Goal: Task Accomplishment & Management: Complete application form

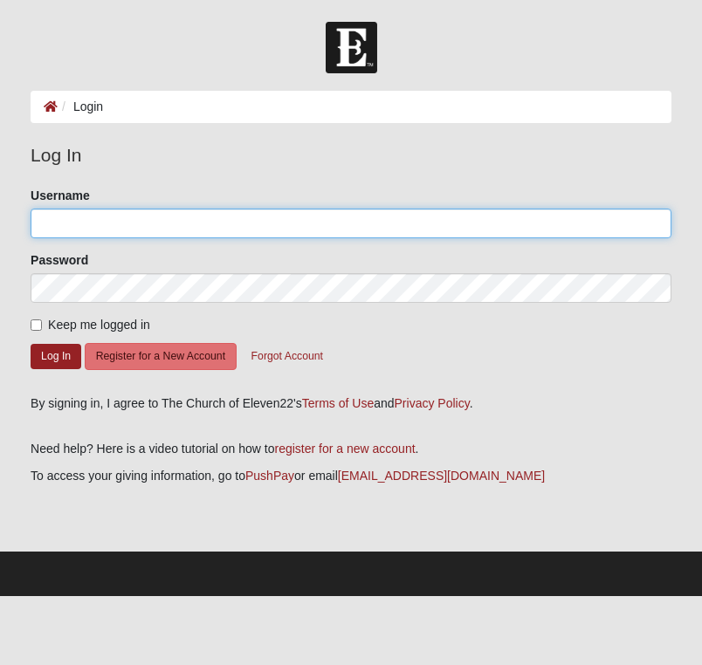
type input "taylorbates"
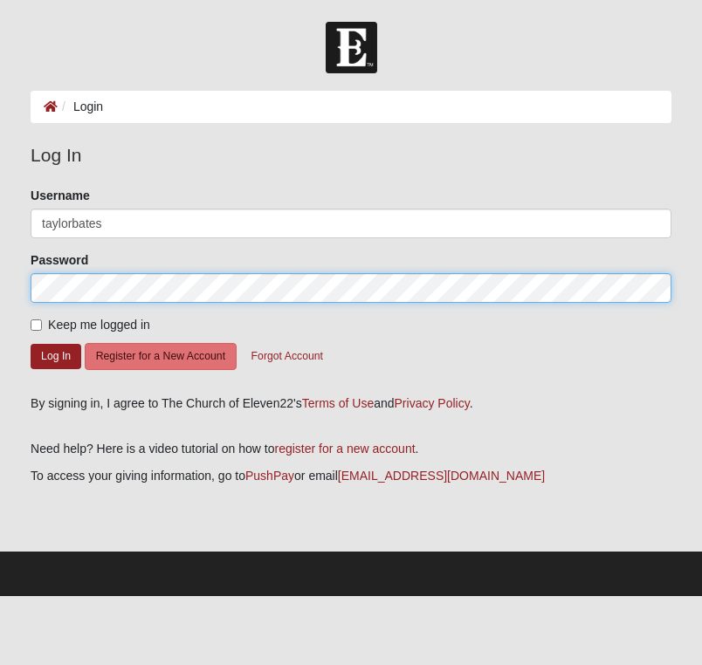
click at [56, 355] on button "Log In" at bounding box center [56, 356] width 51 height 25
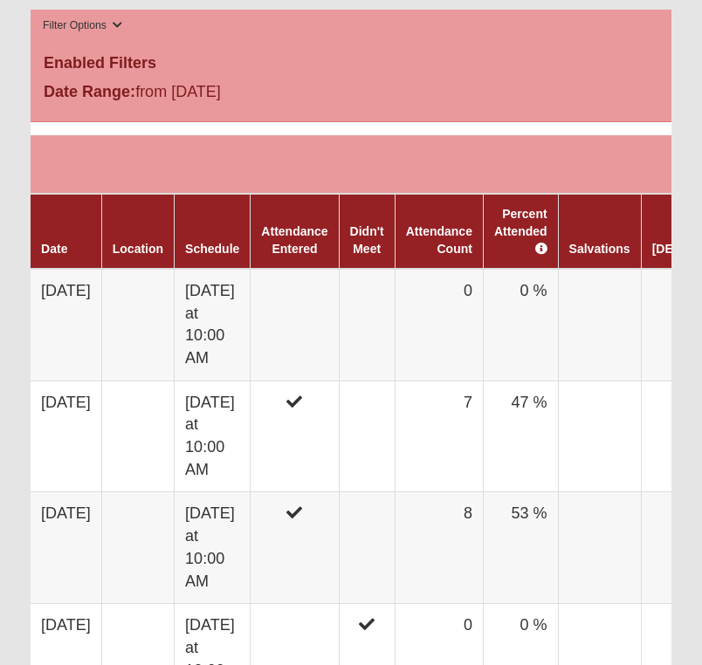
scroll to position [958, 0]
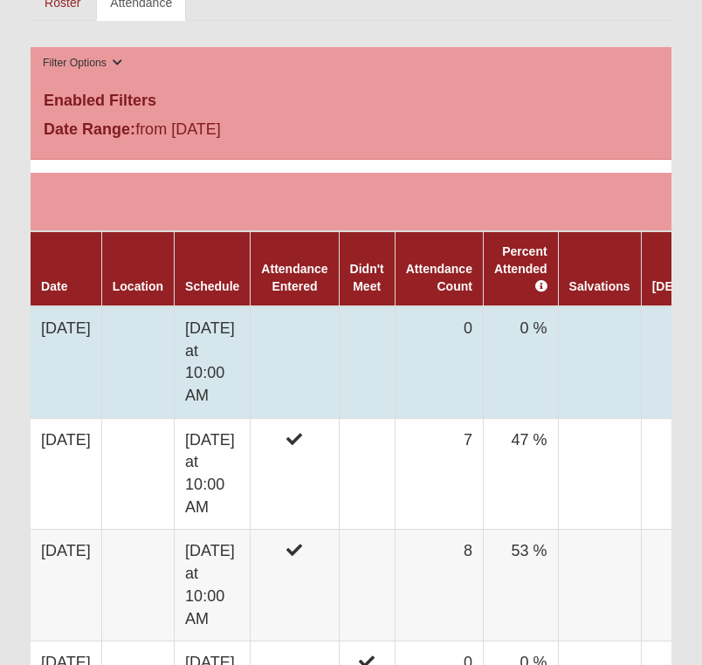
click at [251, 312] on td "[DATE] at 10:00 AM" at bounding box center [213, 362] width 76 height 112
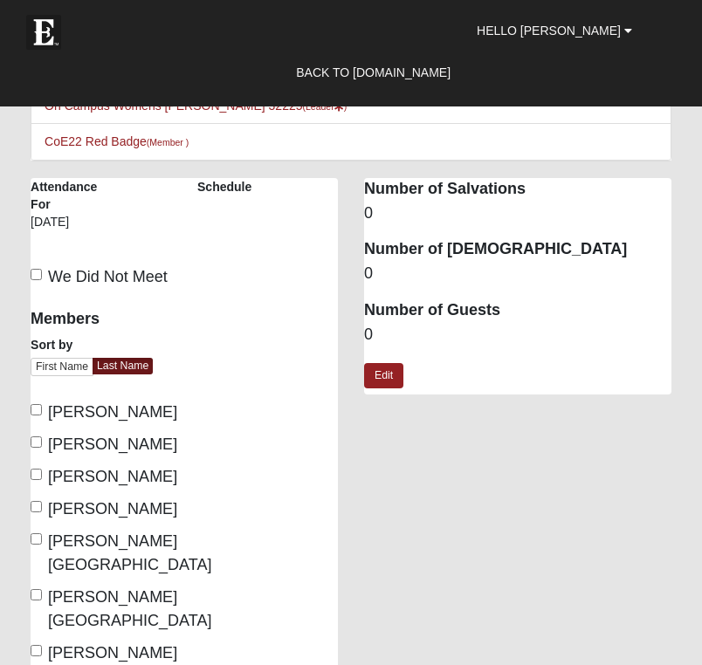
scroll to position [201, 0]
click at [100, 408] on span "Bates, Taylor" at bounding box center [112, 411] width 129 height 17
click at [42, 408] on input "Bates, Taylor" at bounding box center [36, 409] width 11 height 11
checkbox input "true"
click at [92, 448] on span "Bradley, Andrea" at bounding box center [112, 444] width 129 height 17
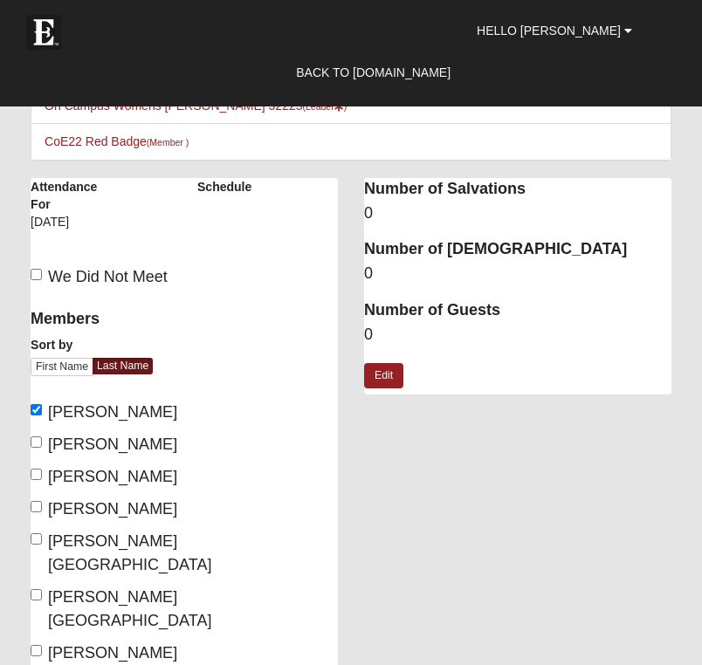
click at [42, 448] on input "Bradley, Andrea" at bounding box center [36, 441] width 11 height 11
checkbox input "true"
click at [86, 478] on span "Buska, Ashley" at bounding box center [112, 476] width 129 height 17
click at [42, 478] on input "Buska, Ashley" at bounding box center [36, 474] width 11 height 11
checkbox input "true"
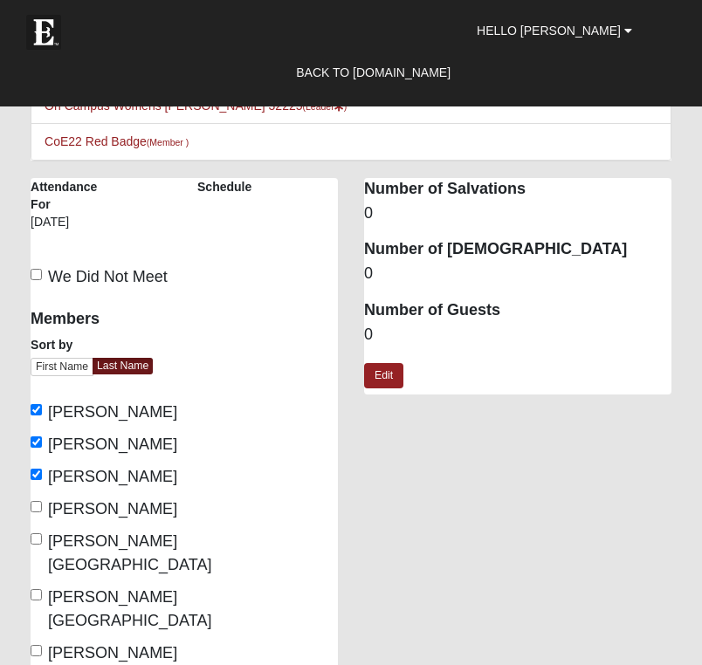
click at [88, 511] on span "Dorsey, Maddie" at bounding box center [112, 508] width 129 height 17
click at [42, 511] on input "Dorsey, Maddie" at bounding box center [36, 506] width 11 height 11
checkbox input "true"
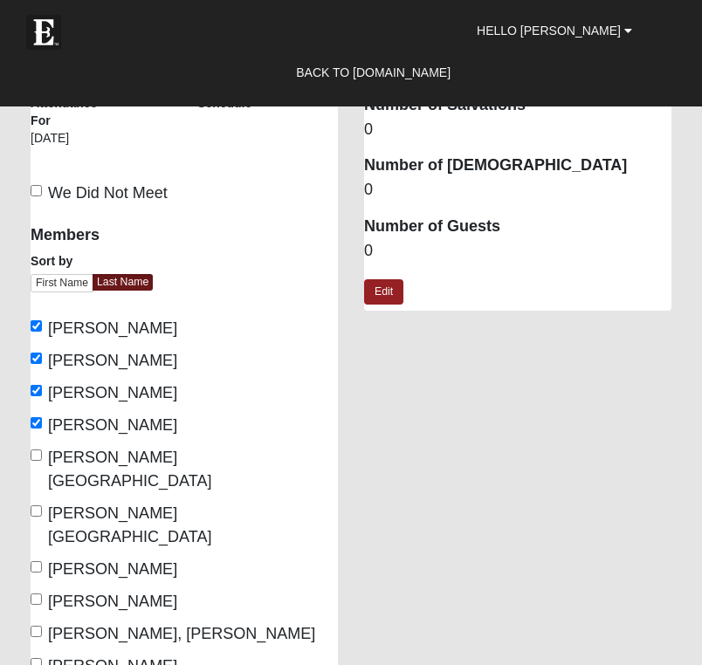
scroll to position [286, 0]
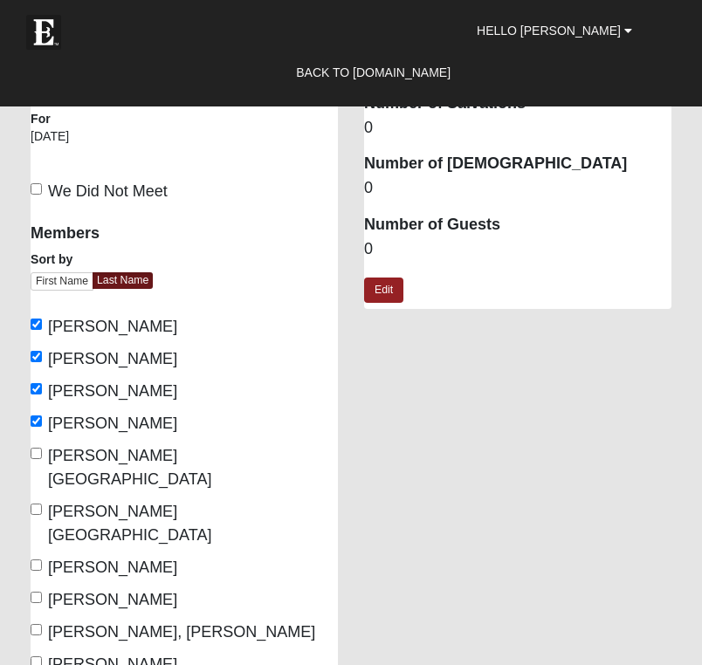
click at [141, 455] on span "Geisler, Savannah" at bounding box center [129, 467] width 163 height 41
click at [42, 455] on input "Geisler, Savannah" at bounding box center [36, 453] width 11 height 11
checkbox input "true"
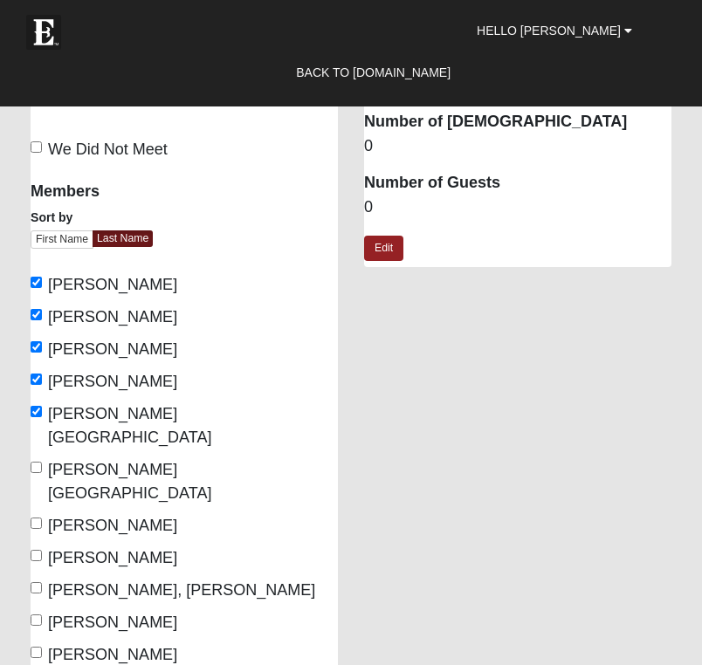
scroll to position [343, 0]
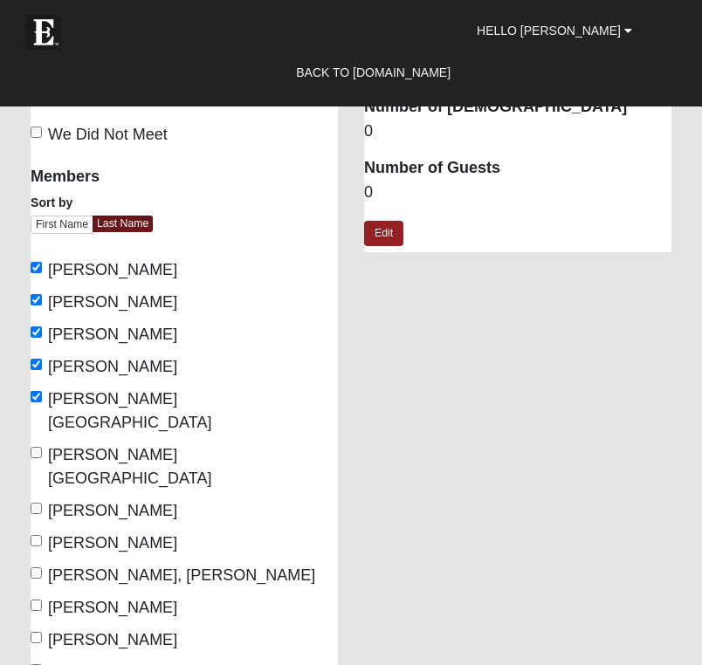
click at [83, 446] on span "Hamby, Glenda" at bounding box center [129, 466] width 163 height 41
click at [42, 447] on input "Hamby, Glenda" at bounding box center [36, 452] width 11 height 11
checkbox input "true"
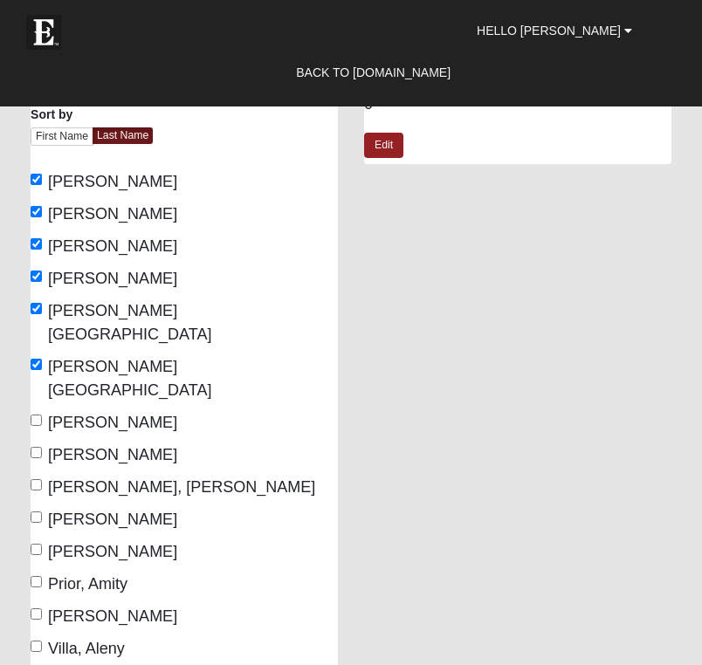
scroll to position [429, 0]
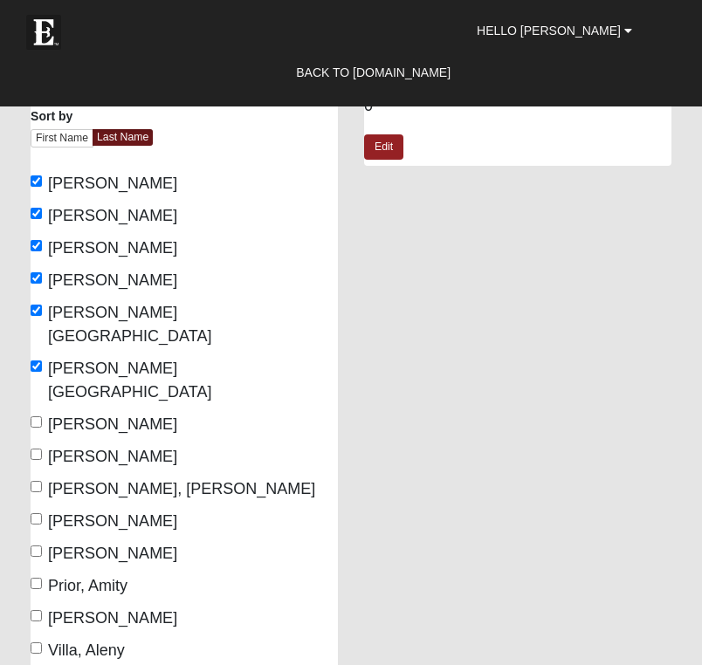
click at [113, 512] on span "Koshowsky, Lin" at bounding box center [112, 520] width 129 height 17
click at [42, 513] on input "Koshowsky, Lin" at bounding box center [36, 518] width 11 height 11
checkbox input "true"
click at [94, 609] on span "Vance, Carol" at bounding box center [112, 617] width 129 height 17
click at [42, 610] on input "Vance, Carol" at bounding box center [36, 615] width 11 height 11
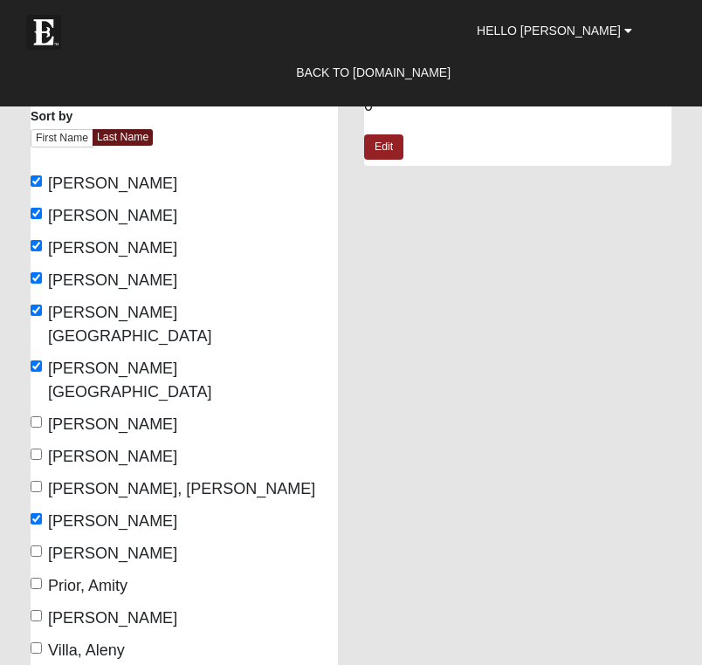
checkbox input "true"
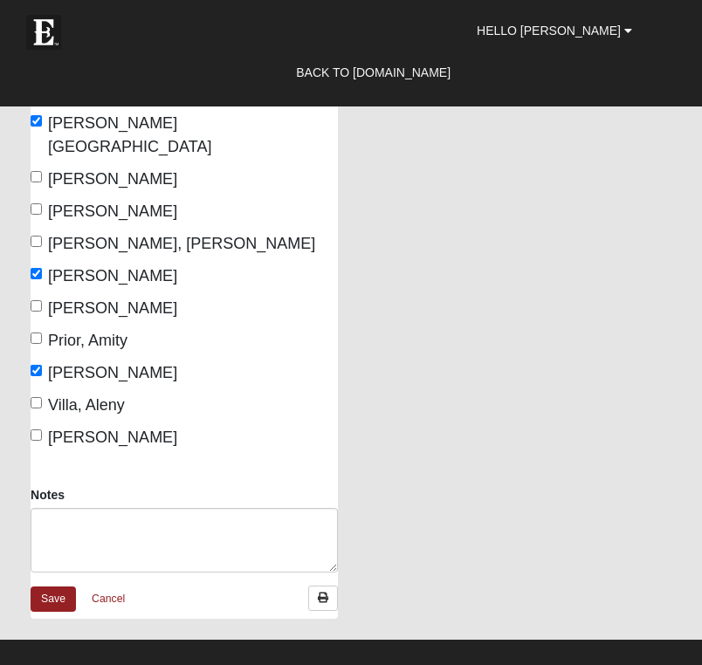
scroll to position [675, 0]
click at [53, 587] on link "Save" at bounding box center [53, 599] width 45 height 25
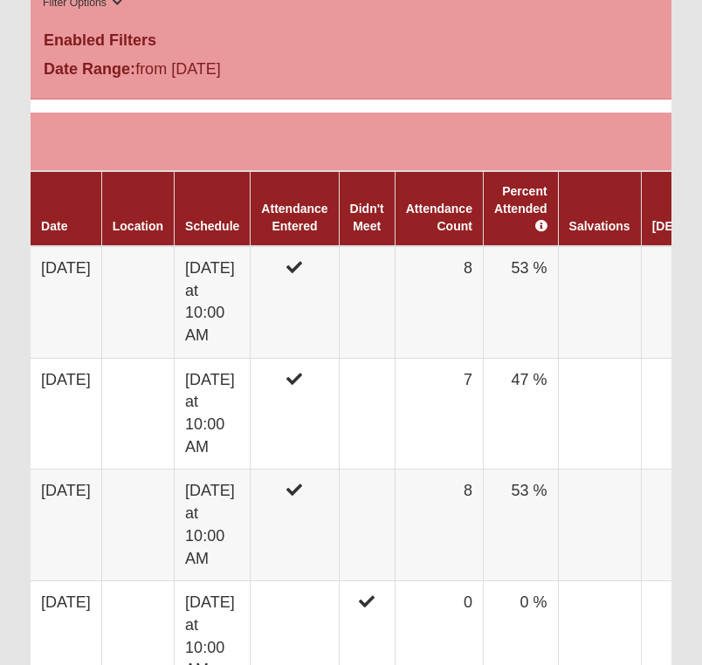
scroll to position [1015, 0]
